Goal: Information Seeking & Learning: Learn about a topic

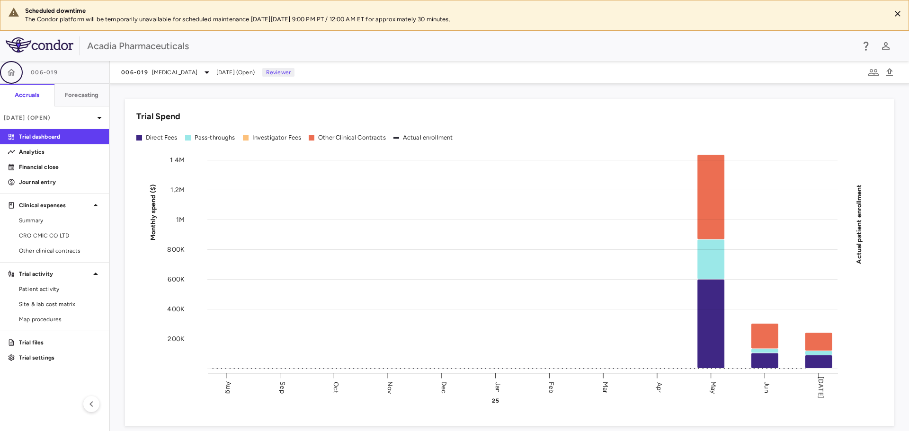
click at [12, 73] on icon "button" at bounding box center [12, 72] width 8 height 7
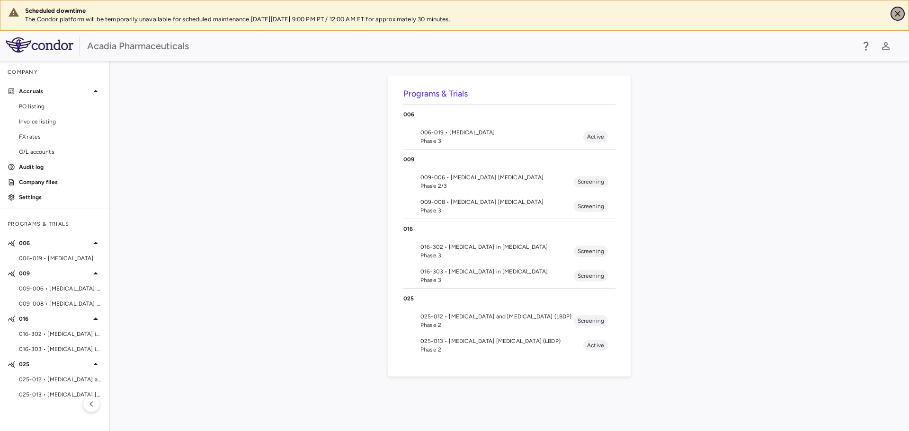
click at [900, 13] on icon "Close" at bounding box center [897, 13] width 9 height 9
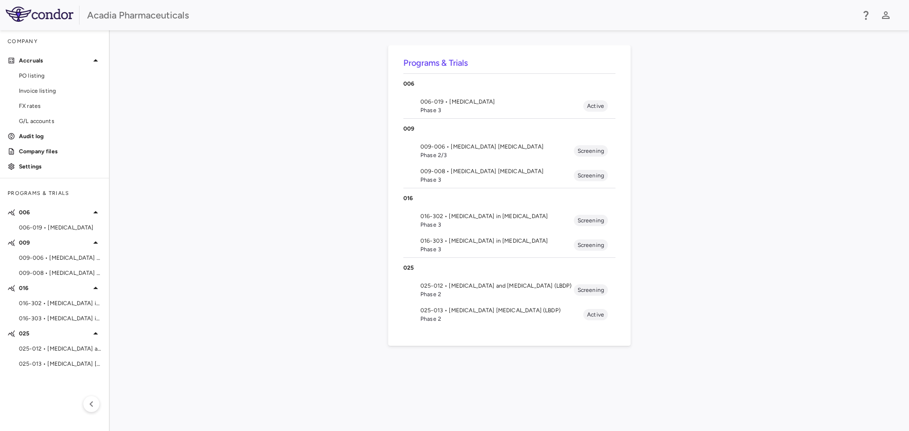
click at [490, 110] on span "Phase 3" at bounding box center [501, 110] width 163 height 9
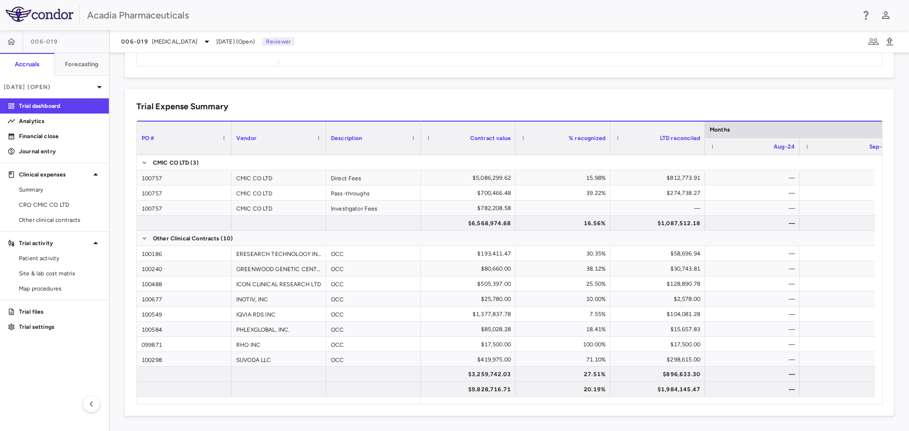
scroll to position [31, 0]
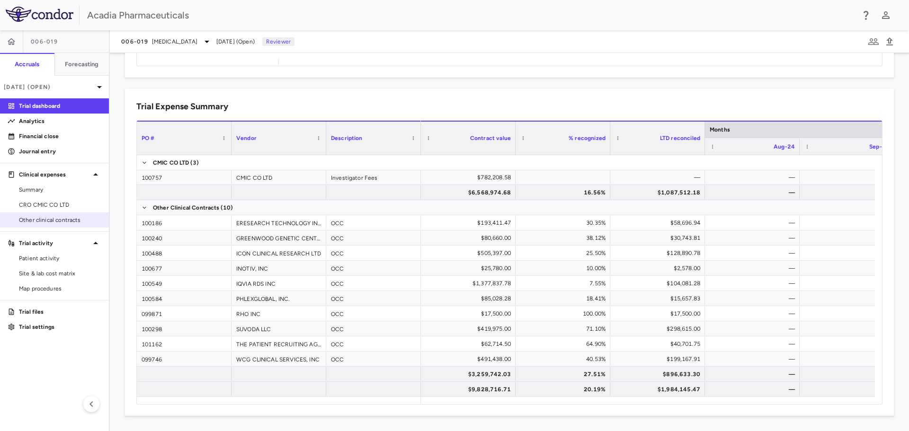
click at [66, 227] on link "Other clinical contracts" at bounding box center [54, 220] width 109 height 14
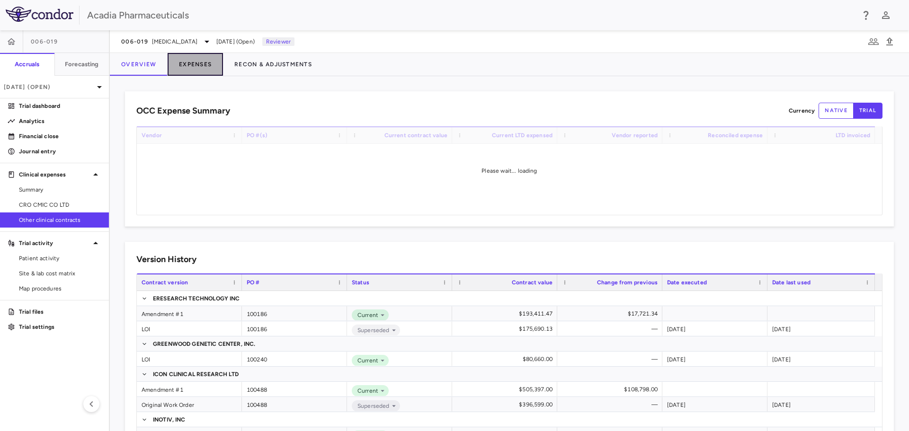
click at [197, 55] on button "Expenses" at bounding box center [195, 64] width 55 height 23
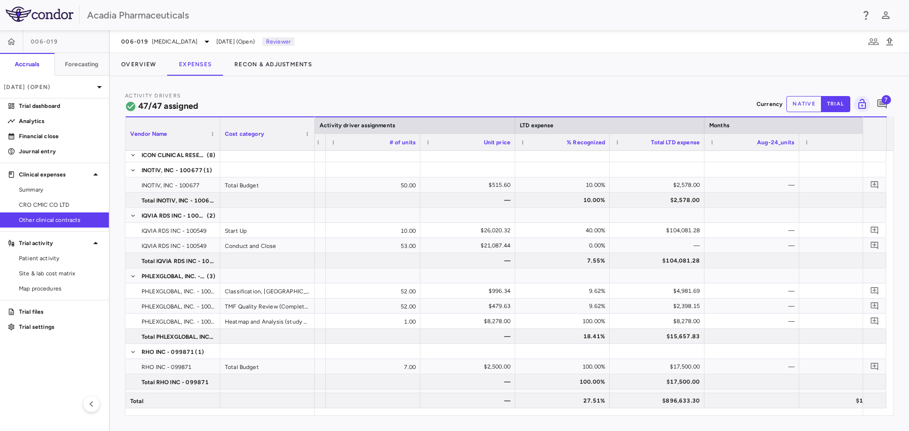
scroll to position [0, 621]
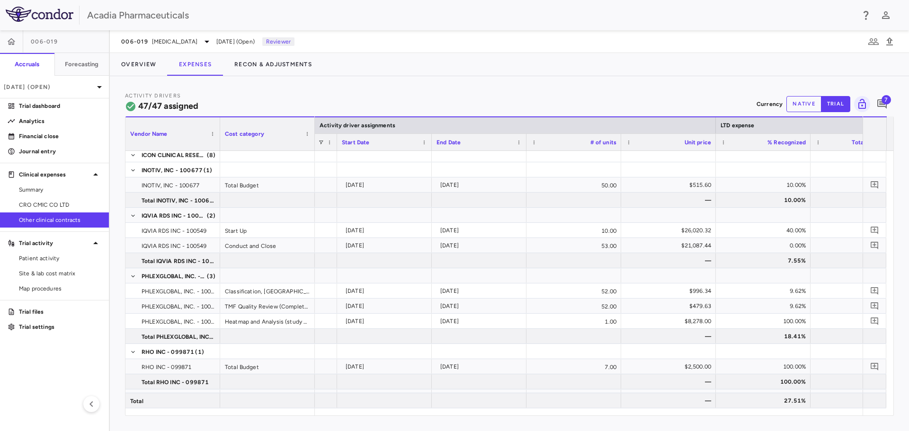
drag, startPoint x: 67, startPoint y: 208, endPoint x: 351, endPoint y: 128, distance: 295.7
click at [67, 208] on span "CRO CMIC CO LTD" at bounding box center [60, 205] width 82 height 9
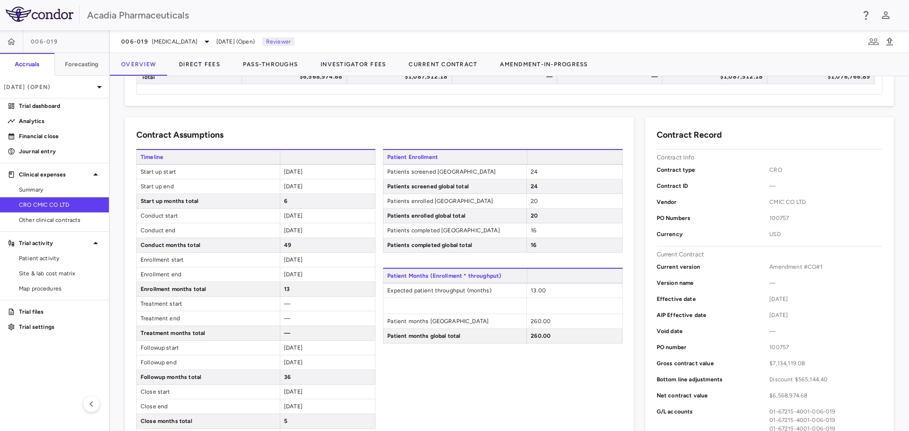
scroll to position [189, 0]
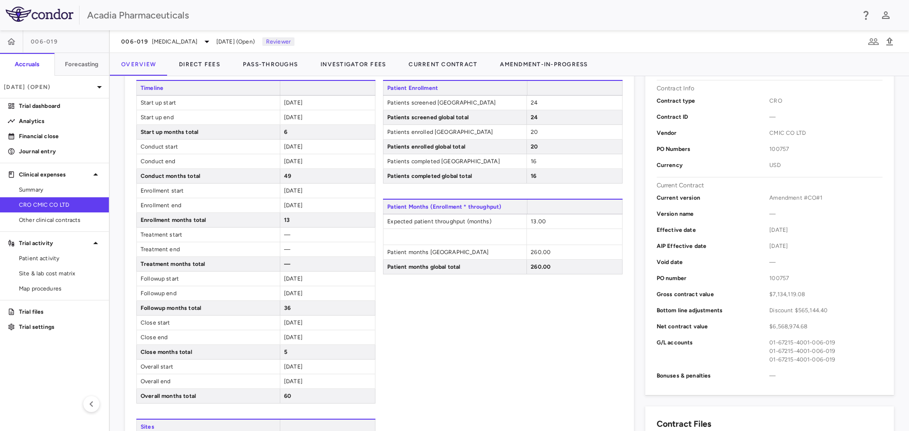
drag, startPoint x: 284, startPoint y: 294, endPoint x: 317, endPoint y: 287, distance: 34.4
click at [317, 287] on div "[DATE]" at bounding box center [327, 293] width 95 height 14
click at [526, 224] on div "13.00" at bounding box center [573, 221] width 95 height 14
click at [531, 223] on span "13.00" at bounding box center [538, 221] width 15 height 7
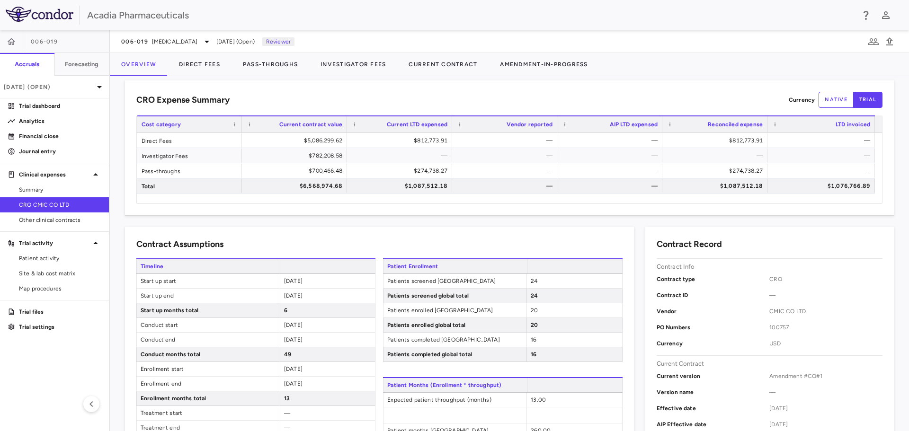
scroll to position [0, 0]
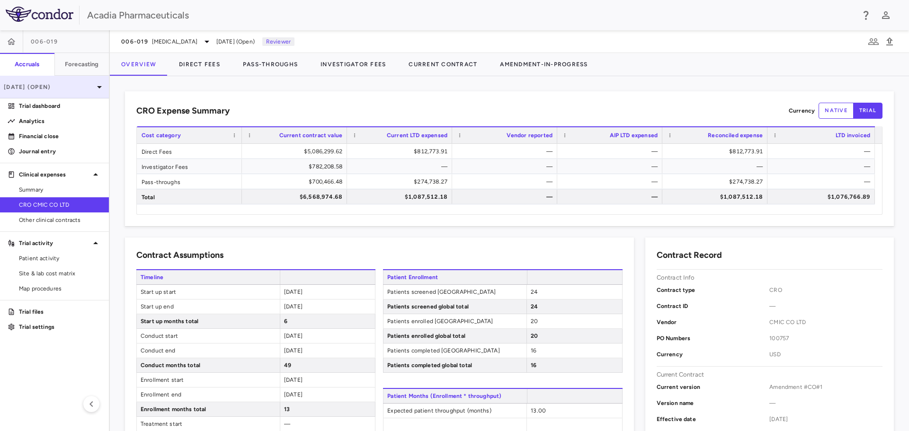
click at [98, 88] on icon at bounding box center [99, 86] width 11 height 11
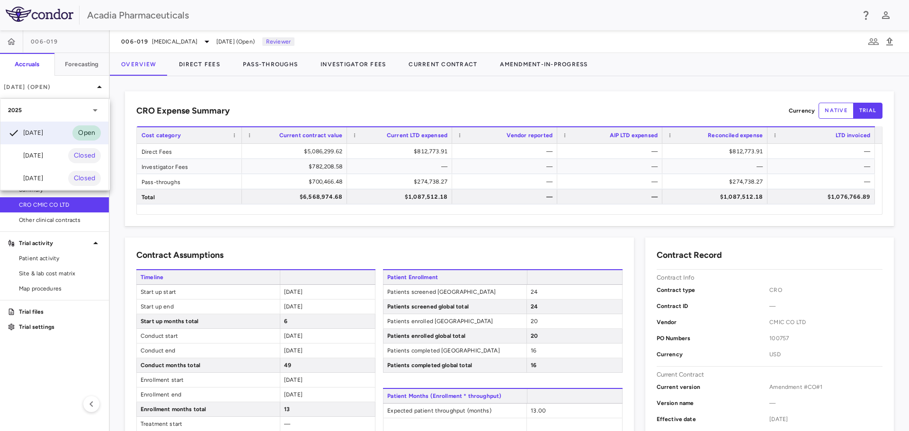
click at [201, 99] on div at bounding box center [454, 215] width 909 height 431
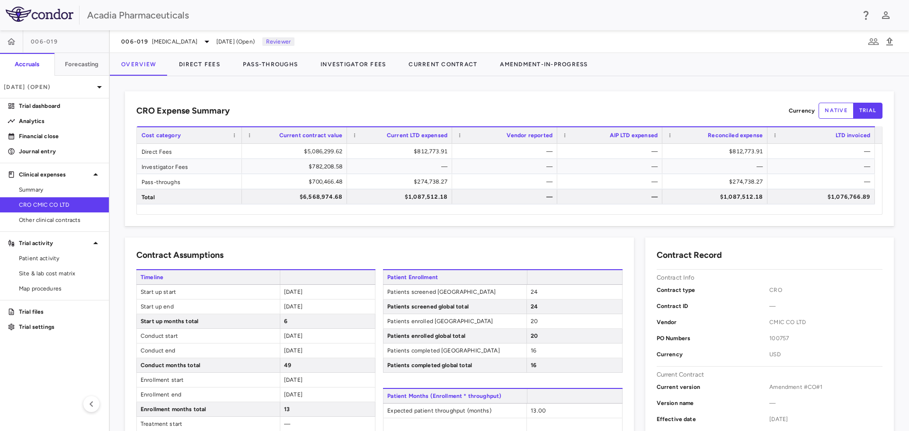
click at [197, 95] on div "CRO Expense Summary Currency native trial Drag here to set row groups Drag here…" at bounding box center [509, 158] width 769 height 135
click at [197, 72] on button "Direct Fees" at bounding box center [200, 64] width 64 height 23
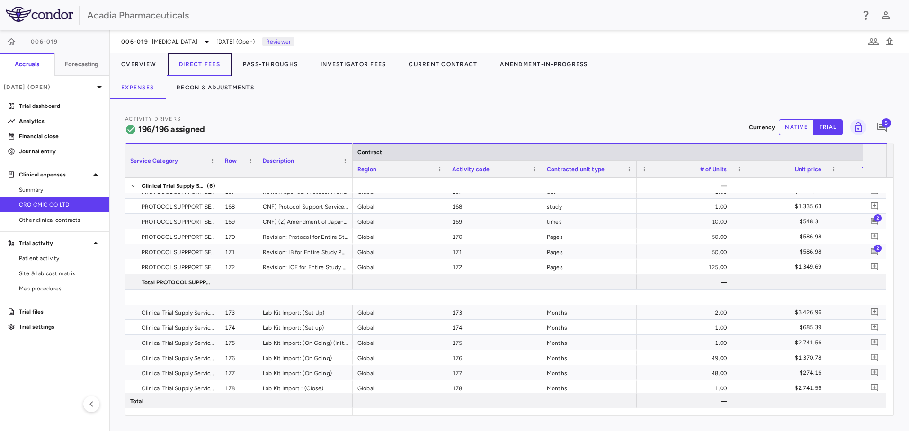
scroll to position [3030, 0]
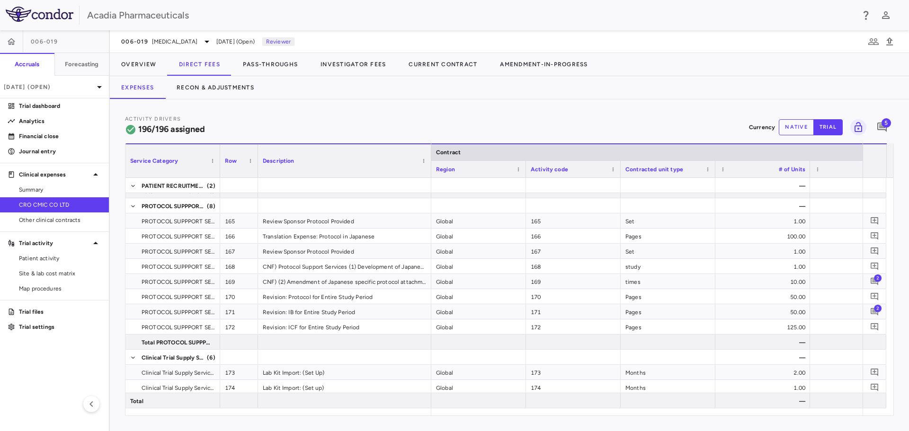
drag, startPoint x: 352, startPoint y: 170, endPoint x: 430, endPoint y: 271, distance: 127.8
click at [430, 271] on div "Service Category Row Description Contract" at bounding box center [509, 279] width 768 height 272
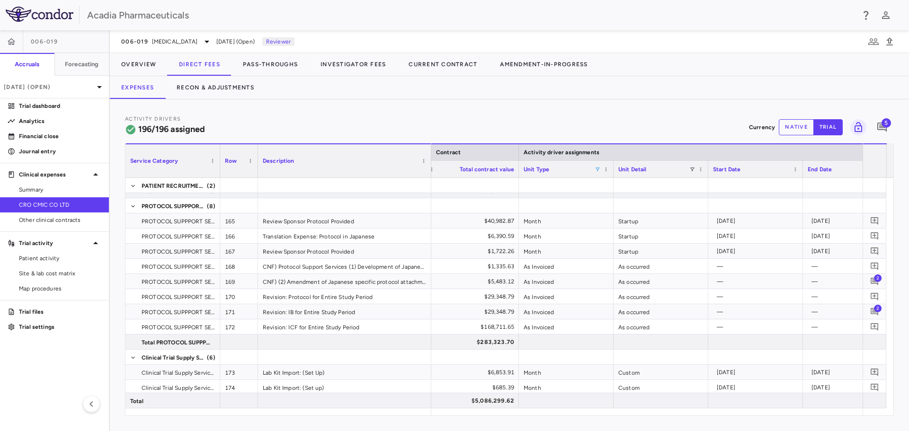
click at [595, 167] on span at bounding box center [598, 170] width 6 height 6
click at [606, 205] on div "(Select All)" at bounding box center [643, 204] width 89 height 11
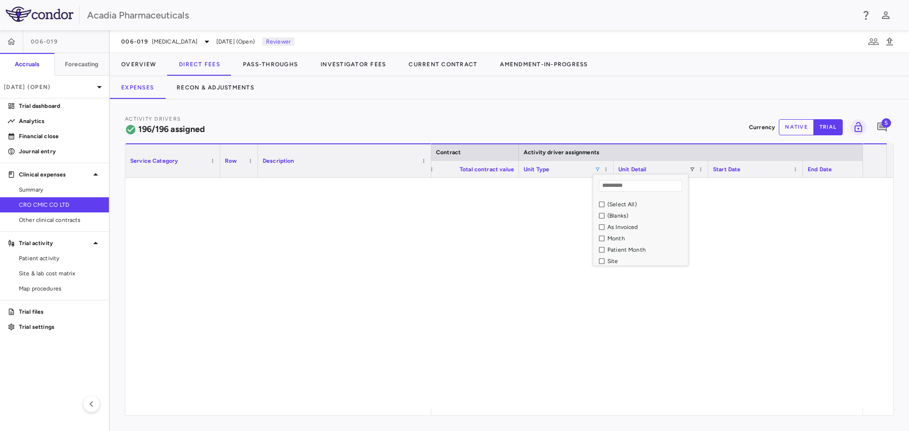
scroll to position [0, 0]
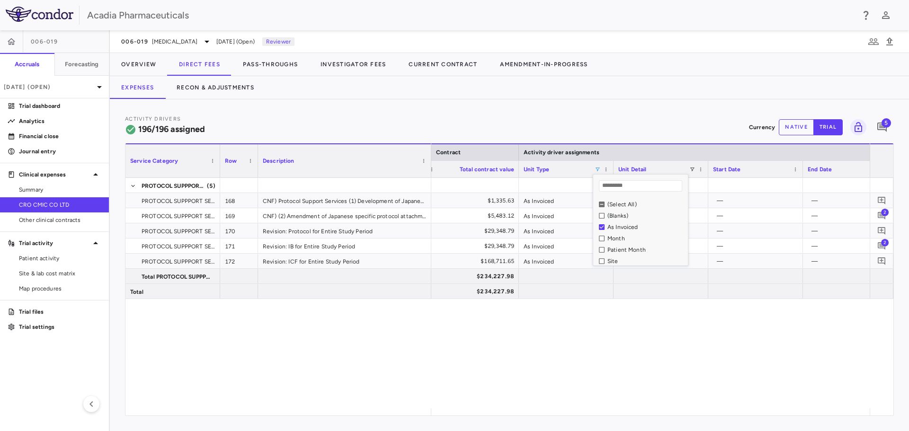
click at [641, 116] on div "Activity Drivers 196/196 assigned Currency native trial 5" at bounding box center [509, 127] width 769 height 25
click at [880, 217] on icon "Add comment" at bounding box center [881, 215] width 9 height 9
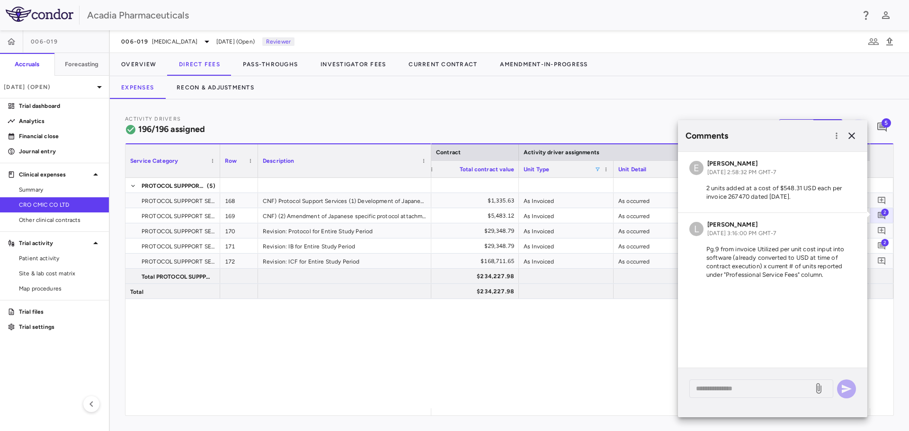
click at [560, 363] on div "$1,335.63 $1,335.63 As Invoiced As occurred — — Global $548.31 $5,483.12 As Inv…" at bounding box center [650, 293] width 438 height 231
click at [850, 138] on icon "button" at bounding box center [851, 136] width 7 height 7
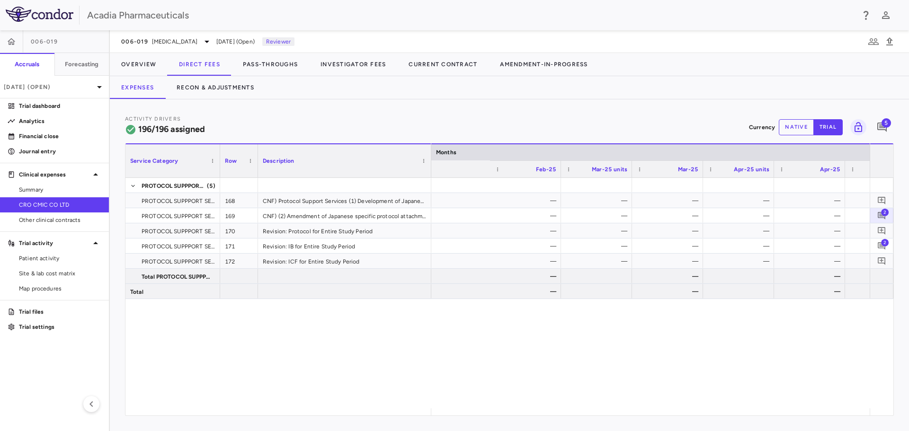
scroll to position [0, 2080]
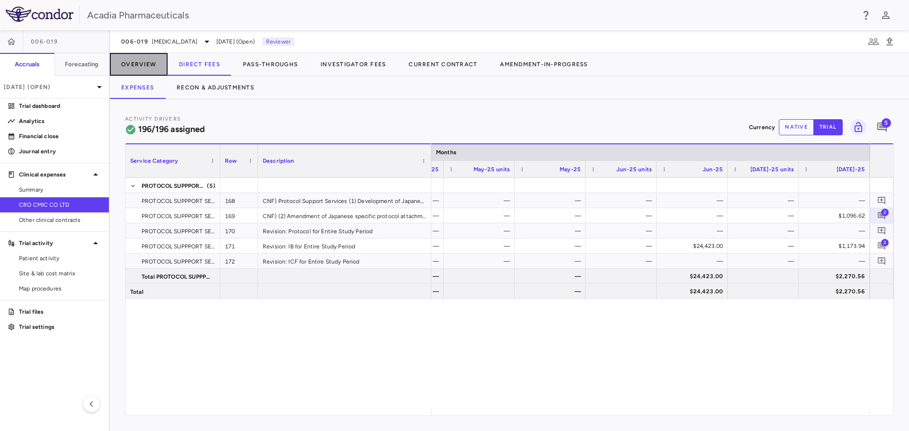
click at [144, 71] on button "Overview" at bounding box center [139, 64] width 58 height 23
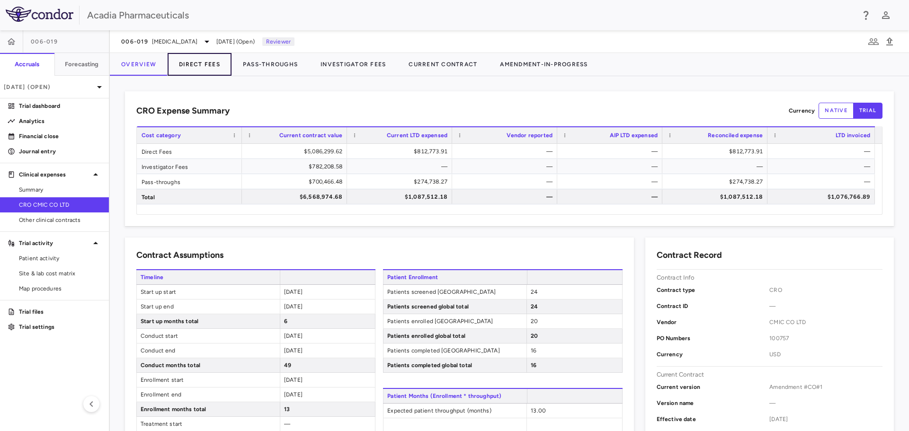
click at [184, 70] on button "Direct Fees" at bounding box center [200, 64] width 64 height 23
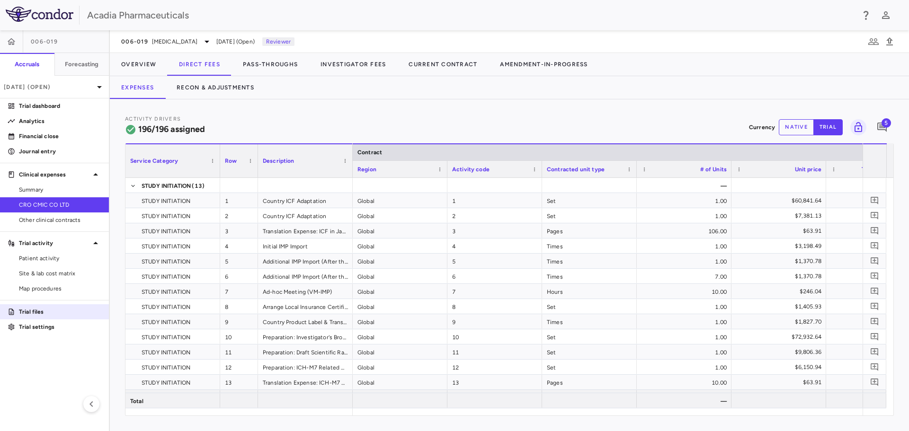
click at [65, 310] on p "Trial files" at bounding box center [60, 312] width 82 height 9
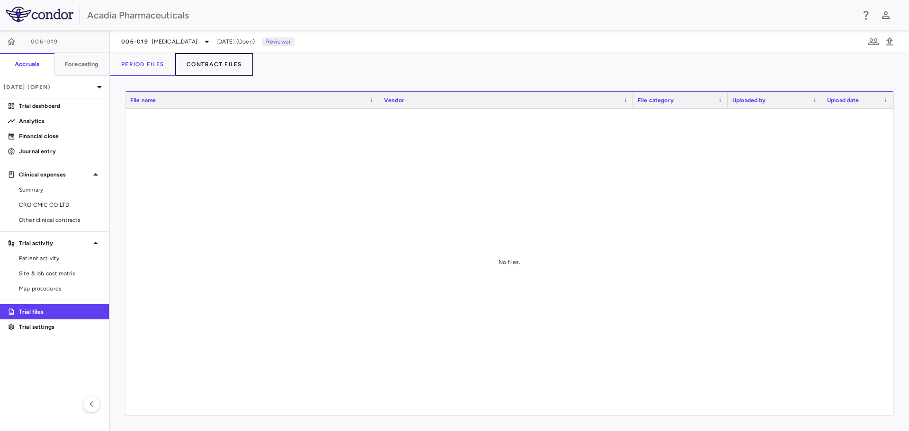
click at [240, 64] on button "Contract Files" at bounding box center [214, 64] width 78 height 23
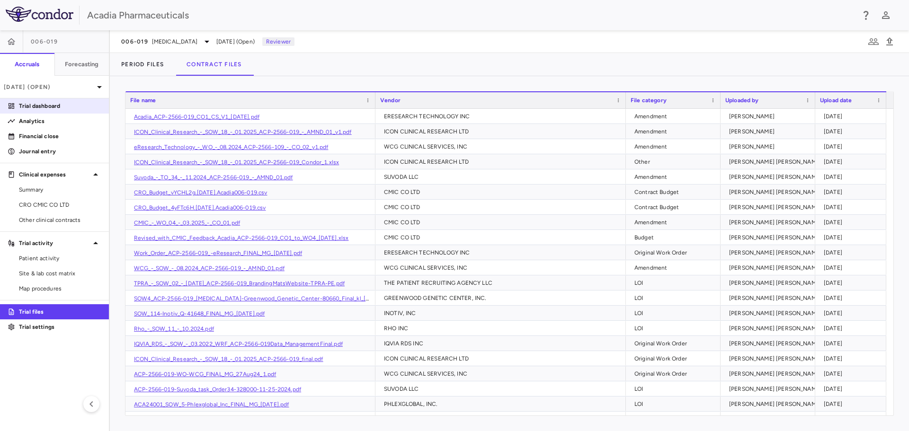
click at [51, 105] on p "Trial dashboard" at bounding box center [60, 106] width 82 height 9
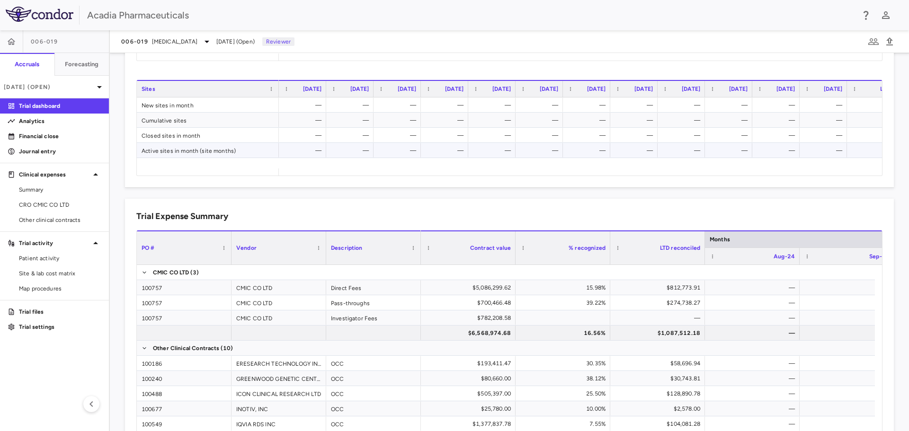
scroll to position [568, 0]
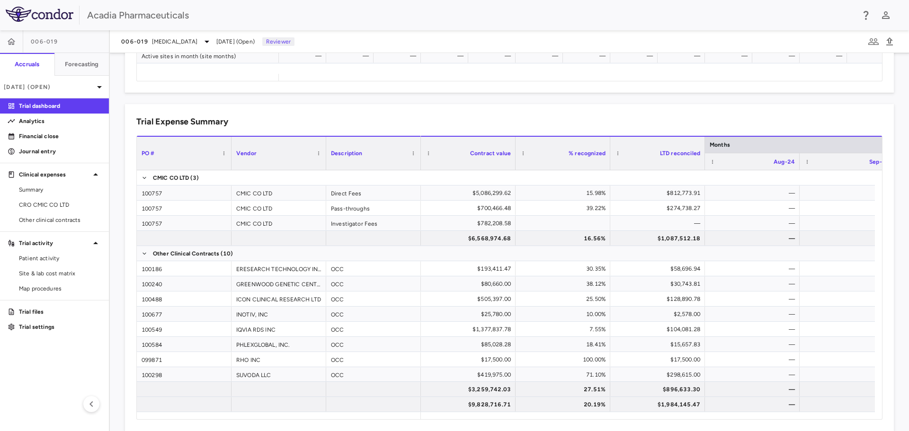
drag, startPoint x: 34, startPoint y: 127, endPoint x: 153, endPoint y: 28, distance: 155.0
click at [34, 127] on link "Analytics" at bounding box center [54, 121] width 109 height 14
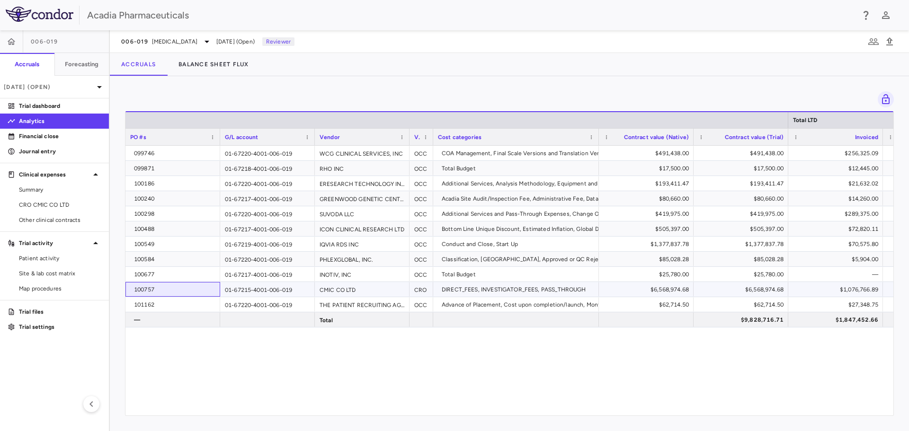
click at [171, 293] on div "100757" at bounding box center [174, 289] width 81 height 15
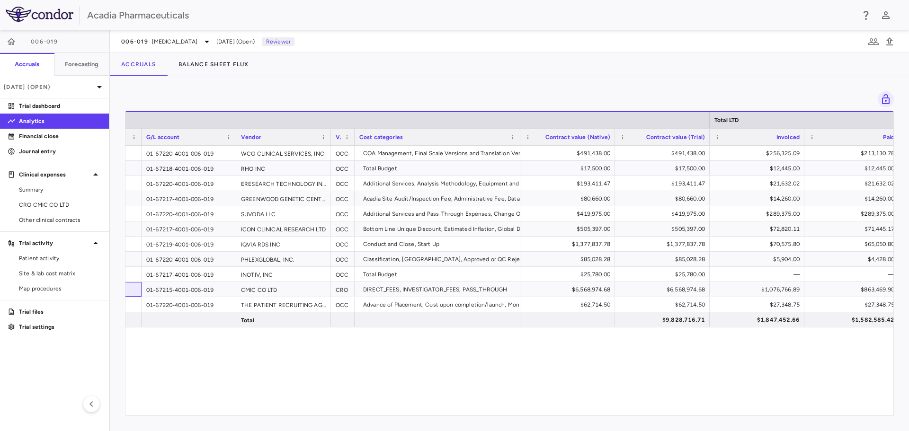
scroll to position [0, 94]
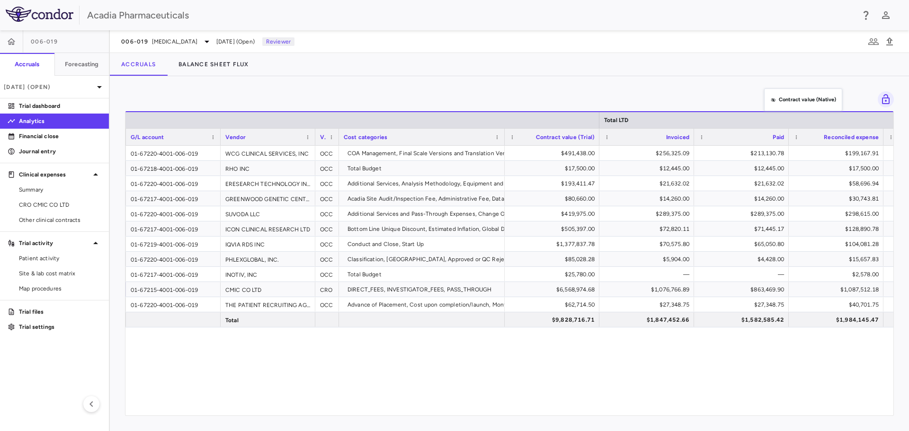
drag, startPoint x: 505, startPoint y: 143, endPoint x: 752, endPoint y: 92, distance: 252.8
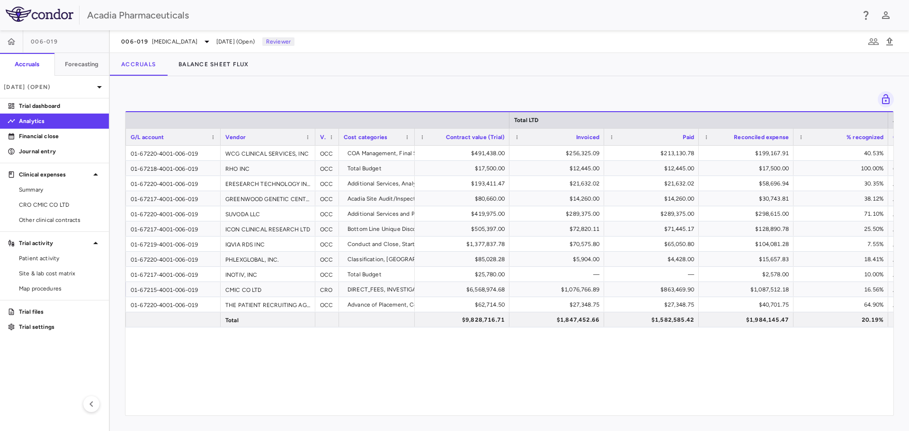
drag, startPoint x: 503, startPoint y: 141, endPoint x: 413, endPoint y: 148, distance: 90.2
click at [413, 148] on div "Total LTD As of period end PO #s G/L account Vendor Paid" at bounding box center [509, 263] width 768 height 304
click at [586, 288] on div "$1,076,766.89" at bounding box center [558, 289] width 81 height 15
click at [16, 42] on icon "button" at bounding box center [11, 41] width 9 height 9
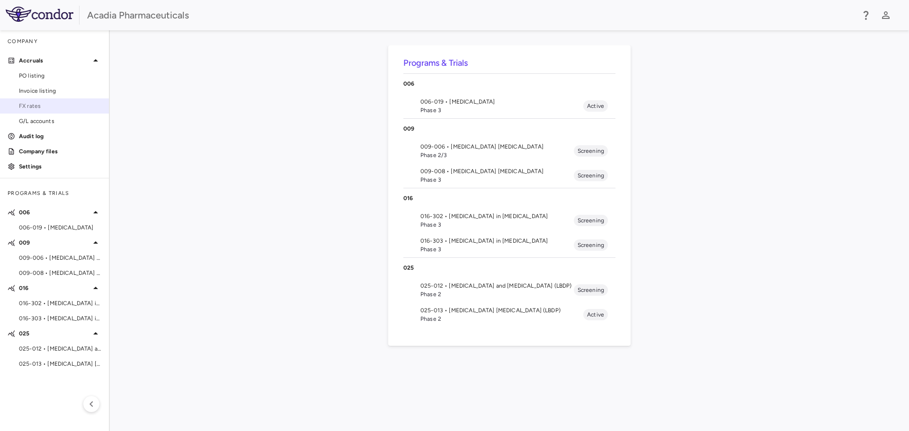
click at [29, 110] on span "FX rates" at bounding box center [60, 106] width 82 height 9
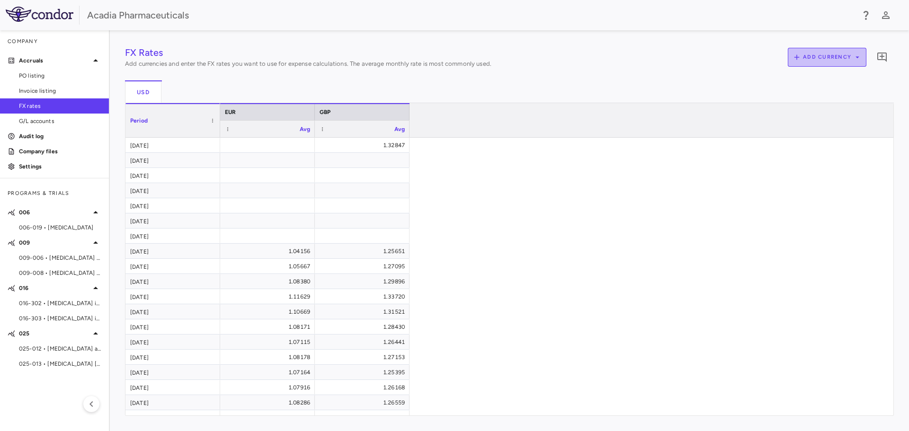
click at [807, 59] on button "Add currency" at bounding box center [827, 57] width 79 height 19
click at [359, 86] on div at bounding box center [454, 215] width 909 height 431
click at [32, 223] on div "006-019 • [MEDICAL_DATA]" at bounding box center [54, 228] width 109 height 14
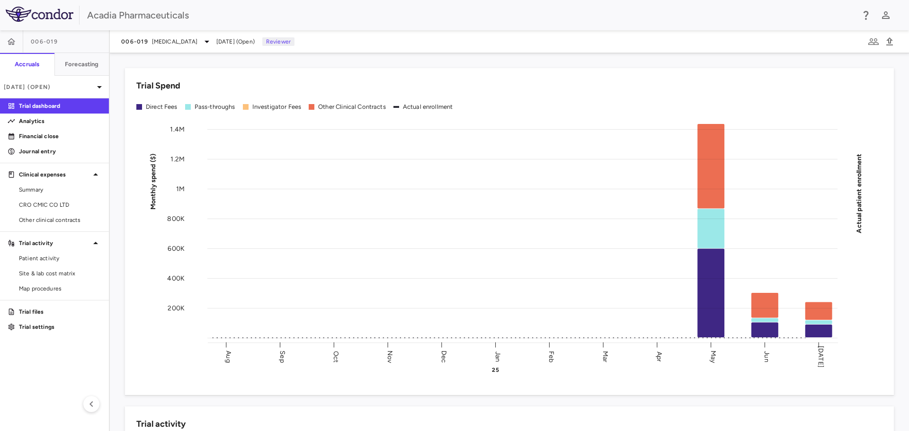
drag, startPoint x: 58, startPoint y: 270, endPoint x: 153, endPoint y: 217, distance: 108.9
click at [58, 270] on span "Site & lab cost matrix" at bounding box center [60, 273] width 82 height 9
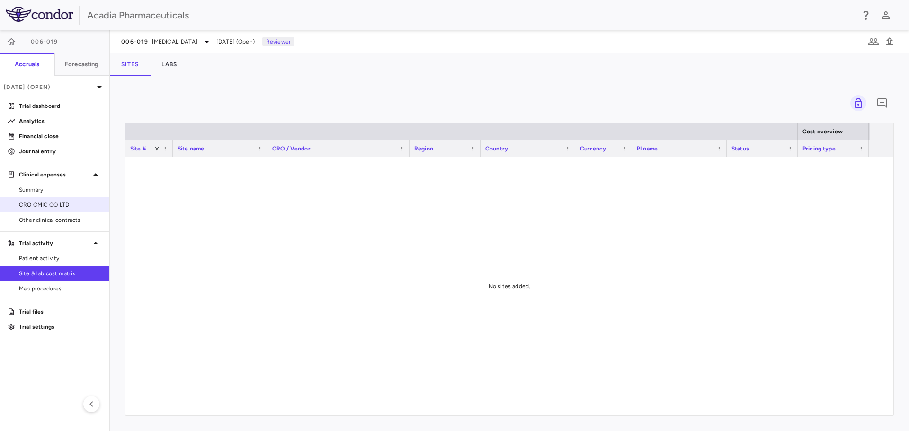
click at [36, 202] on span "CRO CMIC CO LTD" at bounding box center [60, 205] width 82 height 9
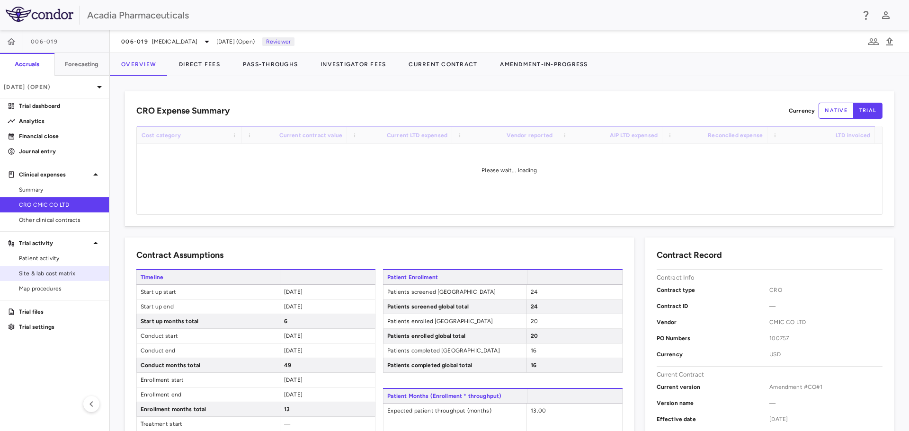
click at [43, 271] on span "Site & lab cost matrix" at bounding box center [60, 273] width 82 height 9
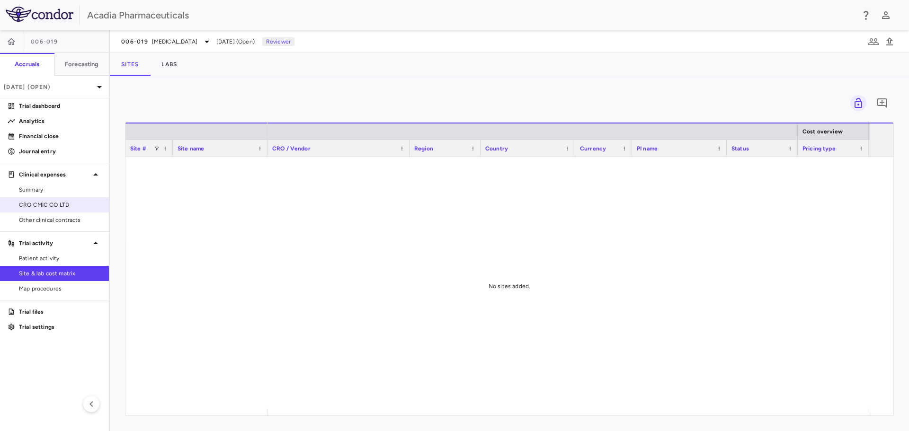
click at [49, 205] on span "CRO CMIC CO LTD" at bounding box center [60, 205] width 82 height 9
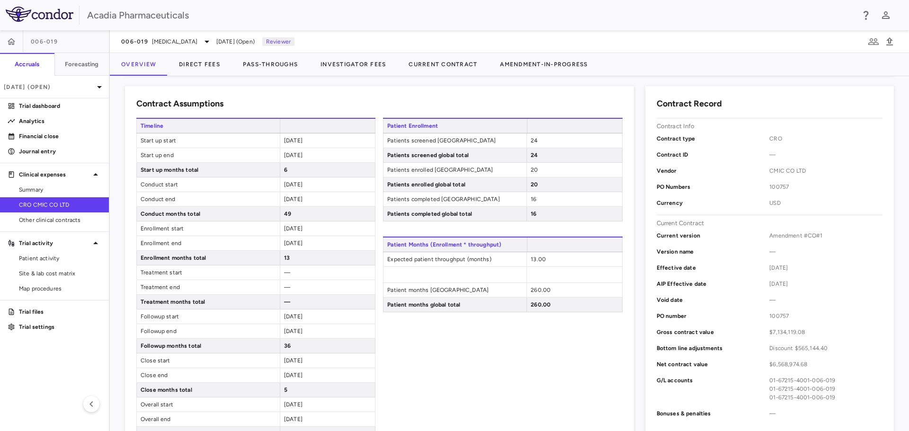
scroll to position [142, 0]
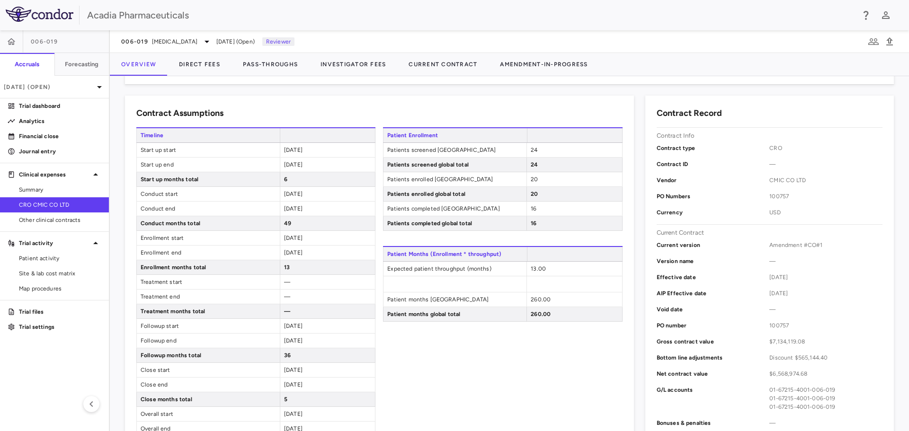
click at [744, 73] on div at bounding box center [754, 64] width 310 height 23
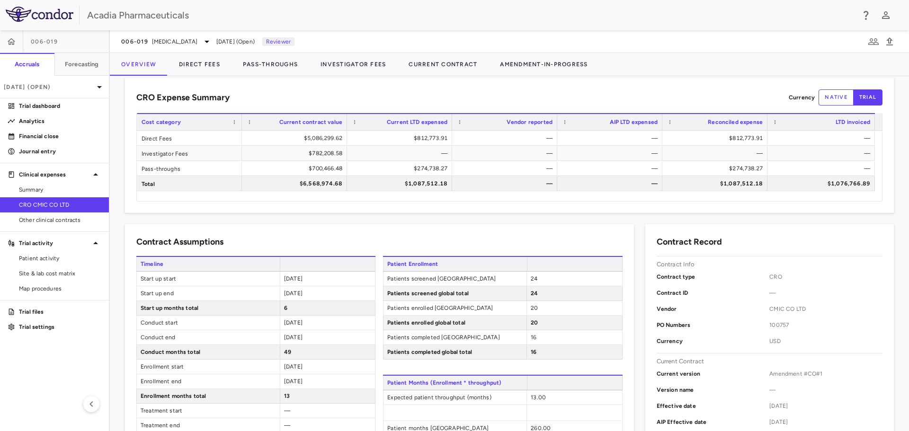
scroll to position [0, 0]
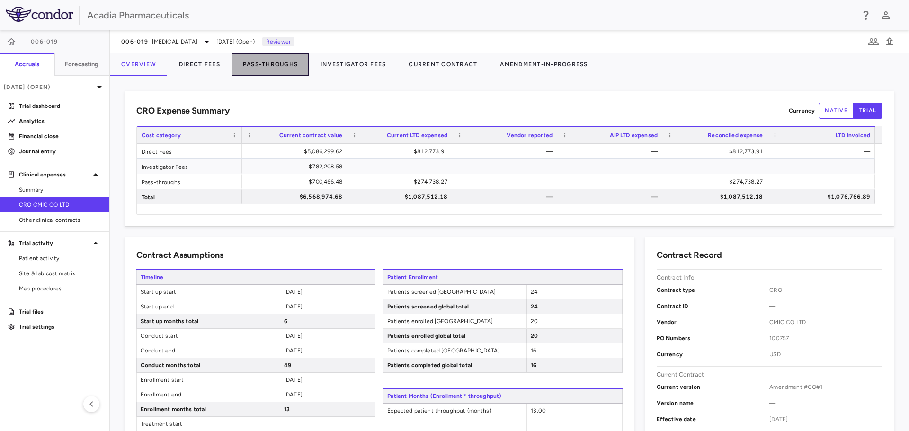
click at [285, 66] on button "Pass-Throughs" at bounding box center [271, 64] width 78 height 23
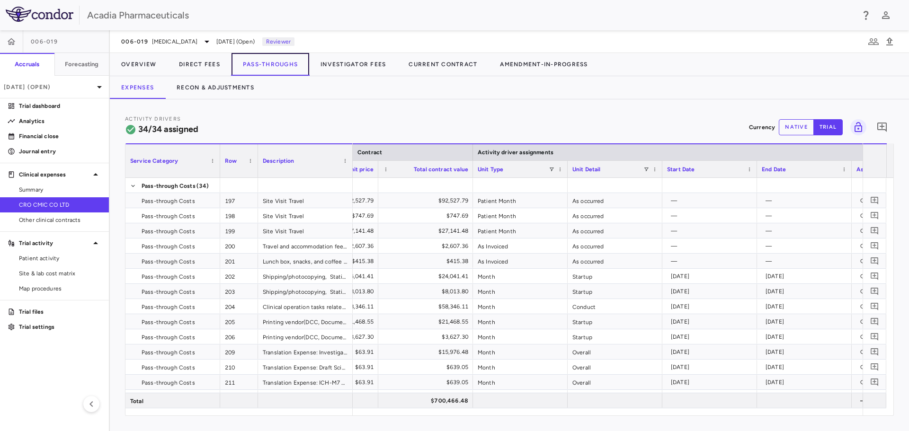
scroll to position [0, 460]
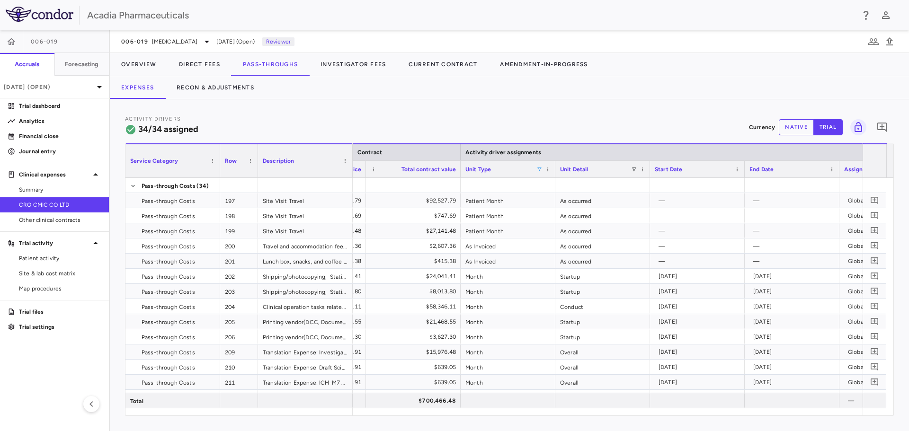
click at [537, 168] on span at bounding box center [539, 170] width 6 height 6
click at [558, 208] on div "(Select All)" at bounding box center [585, 204] width 89 height 11
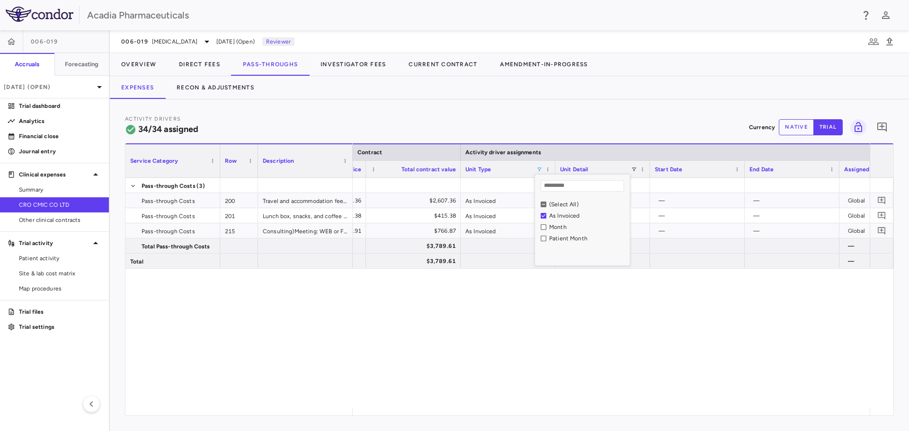
click at [557, 294] on div "— — 1.00 $2,607.36 $2,607.36 As Invoiced As occurred — — Global — 1.00 $415.38 …" at bounding box center [611, 293] width 517 height 231
click at [537, 170] on span at bounding box center [539, 170] width 6 height 6
click at [549, 219] on div "As Invoiced" at bounding box center [585, 215] width 89 height 11
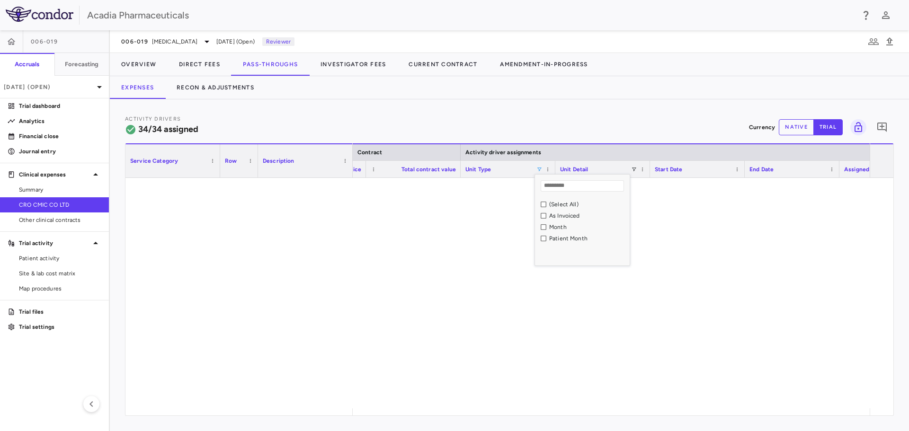
click at [544, 205] on div "(Select All)" at bounding box center [585, 204] width 89 height 11
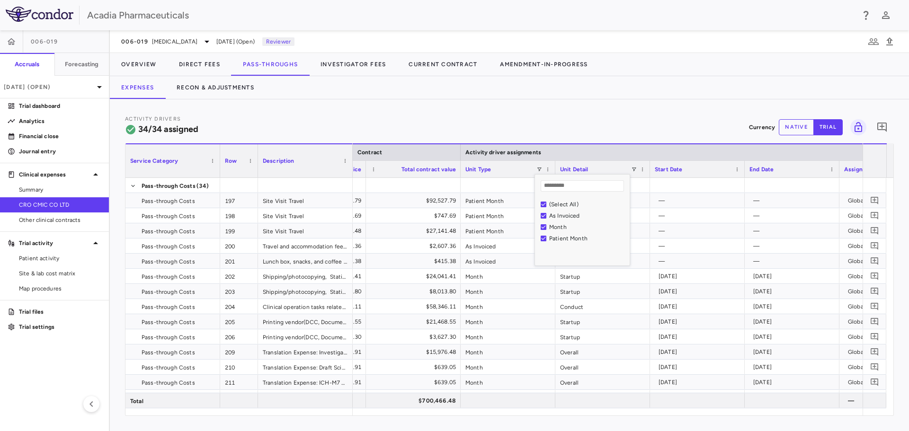
click at [540, 125] on div "Activity Drivers 34/34 assigned Currency native trial 0" at bounding box center [509, 127] width 769 height 25
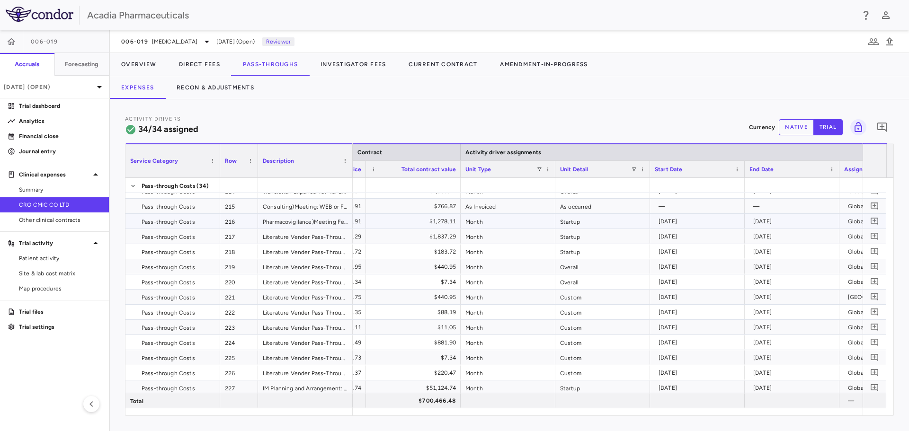
scroll to position [142, 0]
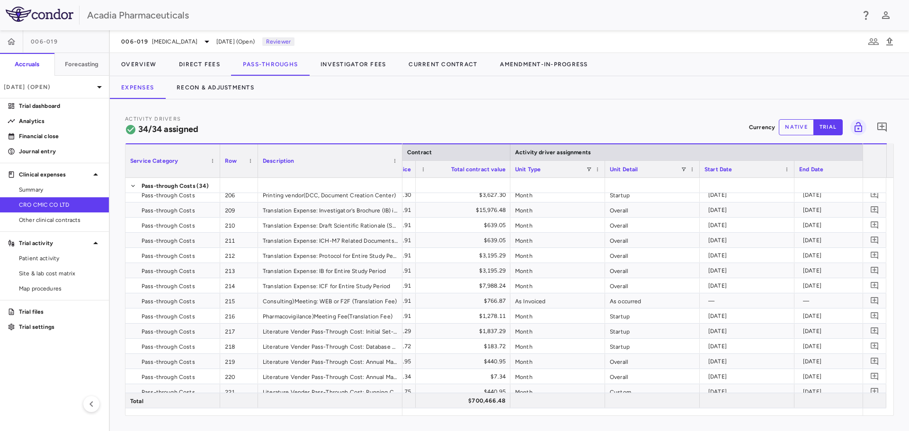
drag, startPoint x: 351, startPoint y: 170, endPoint x: 402, endPoint y: 179, distance: 51.5
click at [402, 179] on div "Service Category Row Description Contract Activity driver assignments" at bounding box center [509, 279] width 768 height 272
click at [97, 84] on icon at bounding box center [99, 86] width 11 height 11
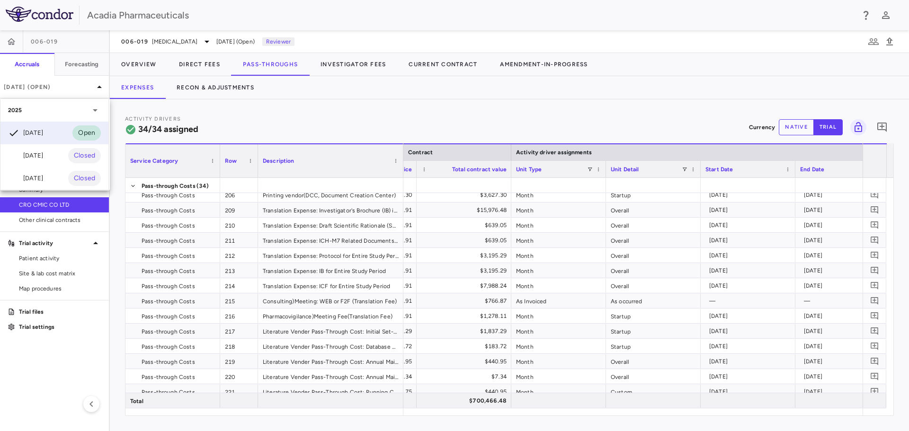
click at [15, 46] on div at bounding box center [454, 215] width 909 height 431
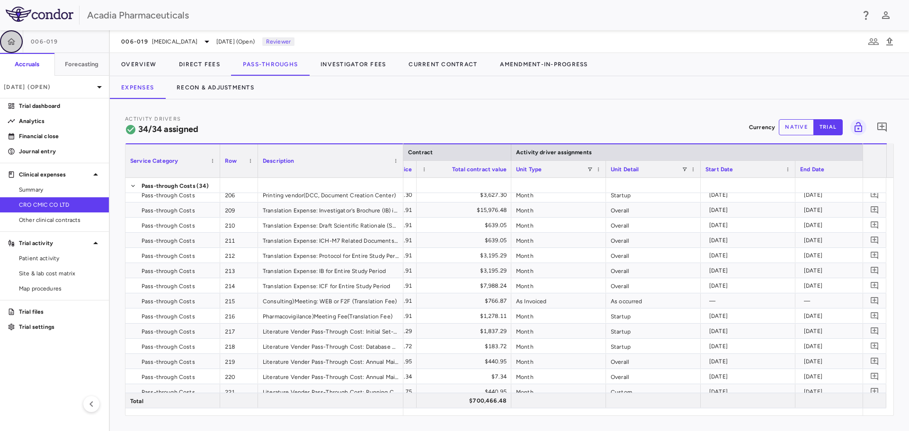
click at [15, 43] on icon "button" at bounding box center [11, 41] width 9 height 9
